Goal: Task Accomplishment & Management: Manage account settings

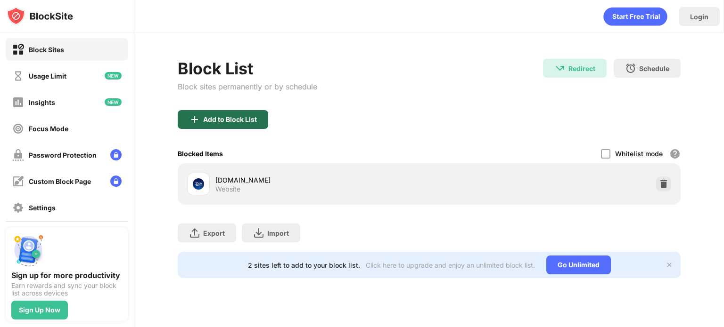
click at [241, 117] on div "Add to Block List" at bounding box center [230, 120] width 54 height 8
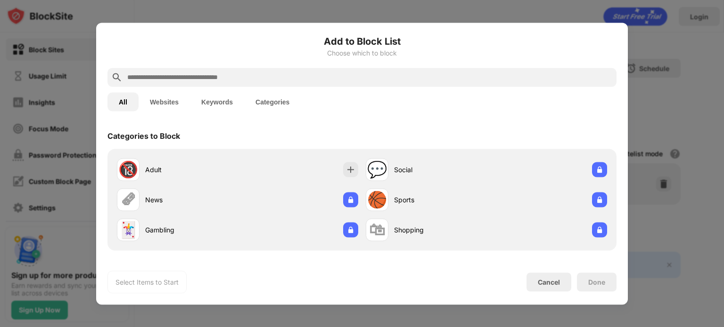
click at [158, 103] on button "Websites" at bounding box center [164, 101] width 51 height 19
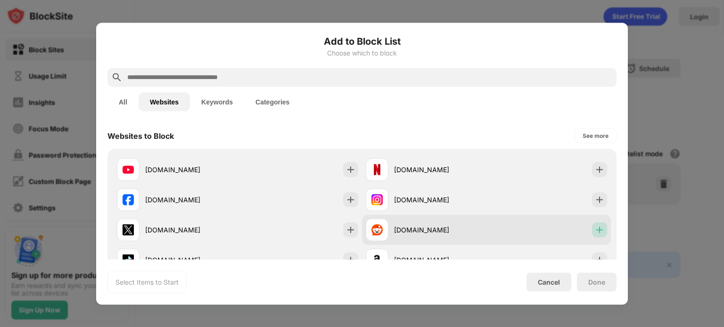
click at [595, 229] on img at bounding box center [599, 229] width 9 height 9
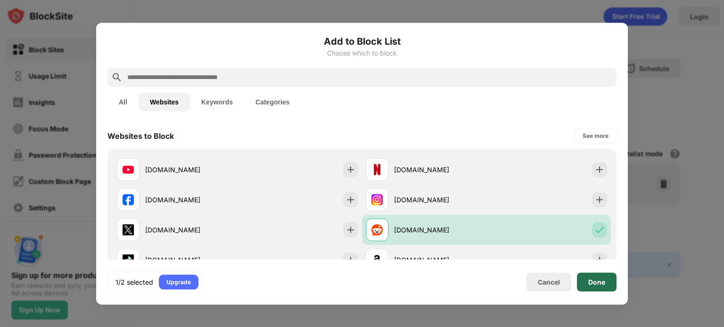
click at [596, 281] on div "Done" at bounding box center [596, 282] width 17 height 8
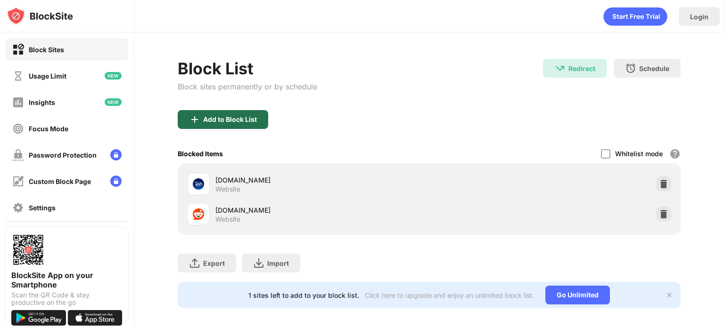
click at [239, 120] on div "Add to Block List" at bounding box center [230, 120] width 54 height 8
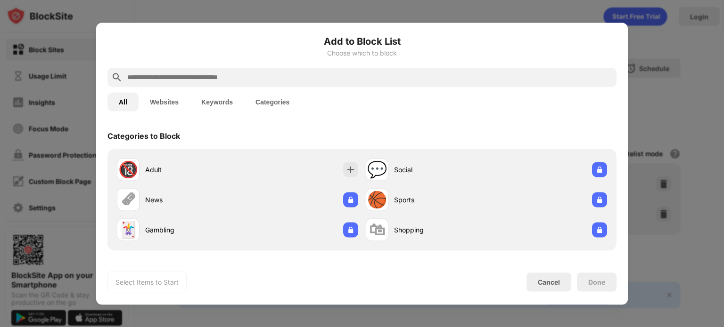
click at [176, 108] on button "Websites" at bounding box center [164, 101] width 51 height 19
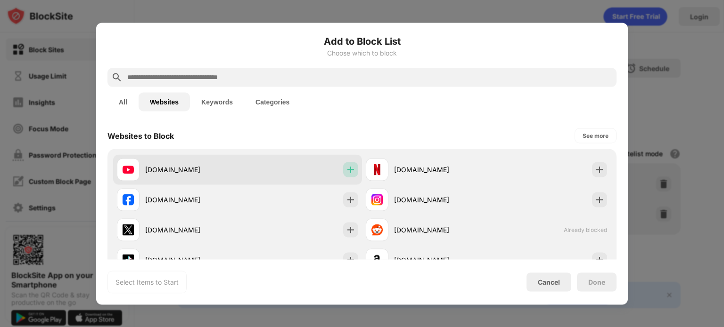
click at [351, 172] on img at bounding box center [350, 169] width 9 height 9
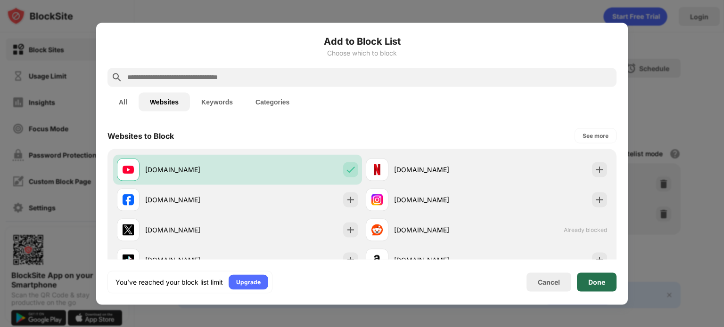
click at [580, 278] on div "Done" at bounding box center [597, 282] width 40 height 19
